Goal: Information Seeking & Learning: Learn about a topic

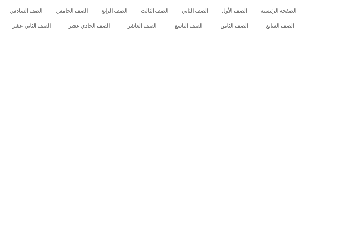
click at [211, 34] on link "الصف التاسع" at bounding box center [188, 25] width 46 height 15
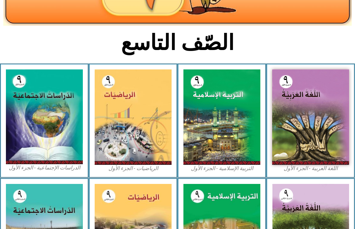
scroll to position [124, 0]
click at [229, 153] on img at bounding box center [221, 116] width 77 height 95
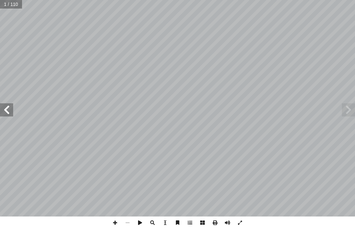
click at [343, 110] on span at bounding box center [348, 109] width 13 height 13
click at [351, 111] on span at bounding box center [348, 109] width 13 height 13
click at [4, 109] on span at bounding box center [6, 109] width 13 height 13
click at [8, 108] on span at bounding box center [6, 109] width 13 height 13
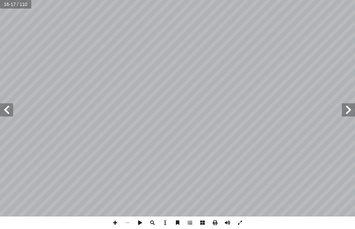
click at [21, 5] on input "text" at bounding box center [16, 4] width 32 height 9
type input "**"
click at [345, 110] on span at bounding box center [348, 109] width 13 height 13
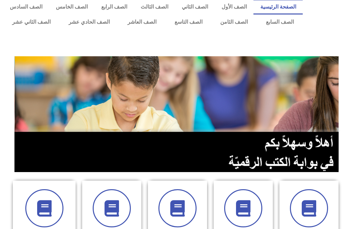
scroll to position [4, 0]
click at [189, 24] on link "الصف التاسع" at bounding box center [188, 21] width 46 height 15
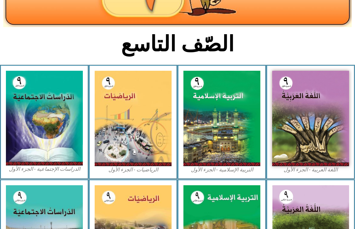
scroll to position [123, 0]
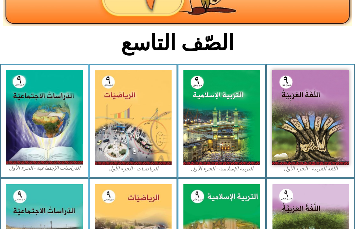
click at [228, 149] on img at bounding box center [221, 117] width 77 height 95
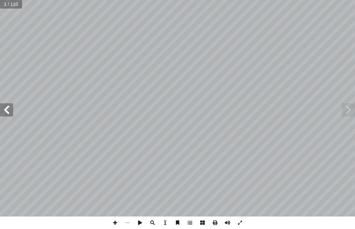
click at [17, 4] on input "text" at bounding box center [11, 4] width 22 height 9
type input "**"
click at [5, 111] on span at bounding box center [6, 109] width 13 height 13
